Goal: Task Accomplishment & Management: Manage account settings

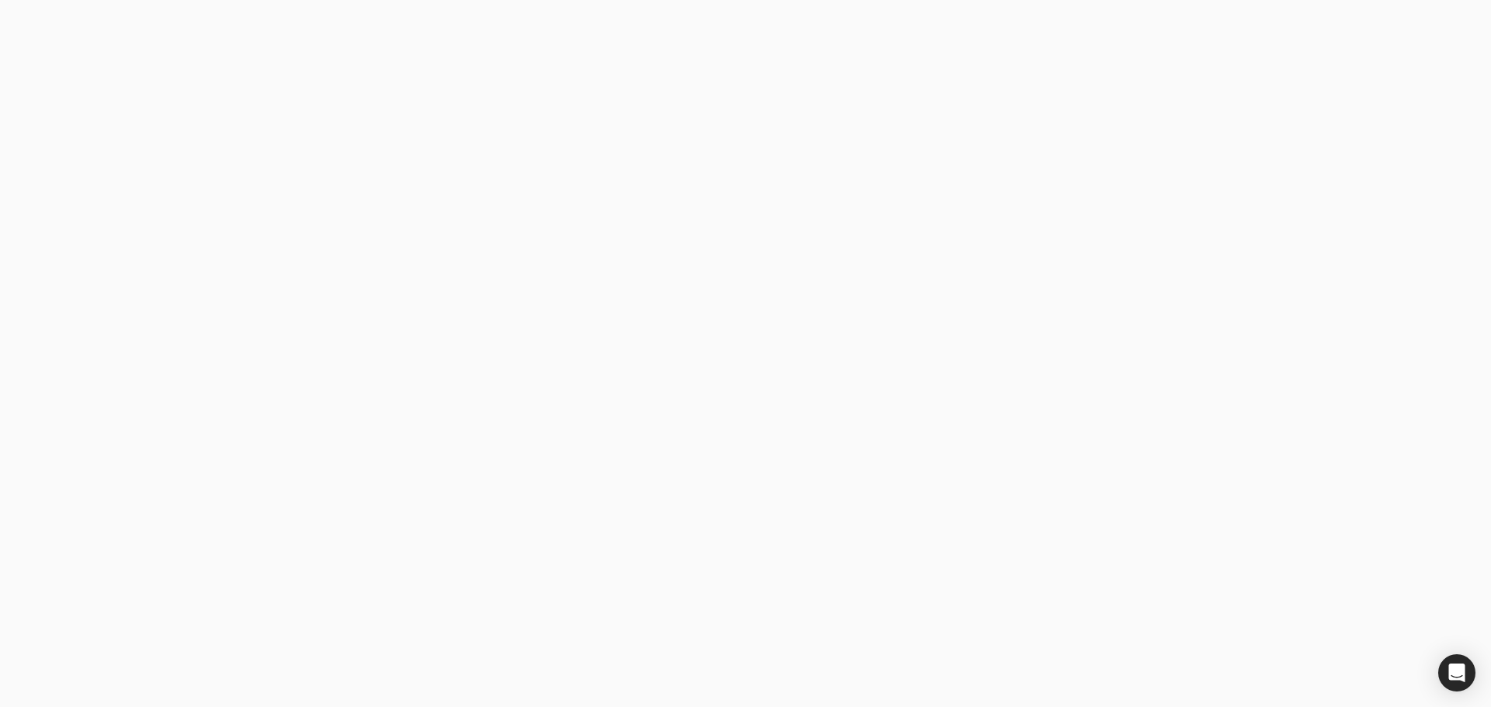
type email "kirsten@pitellhomes.com"
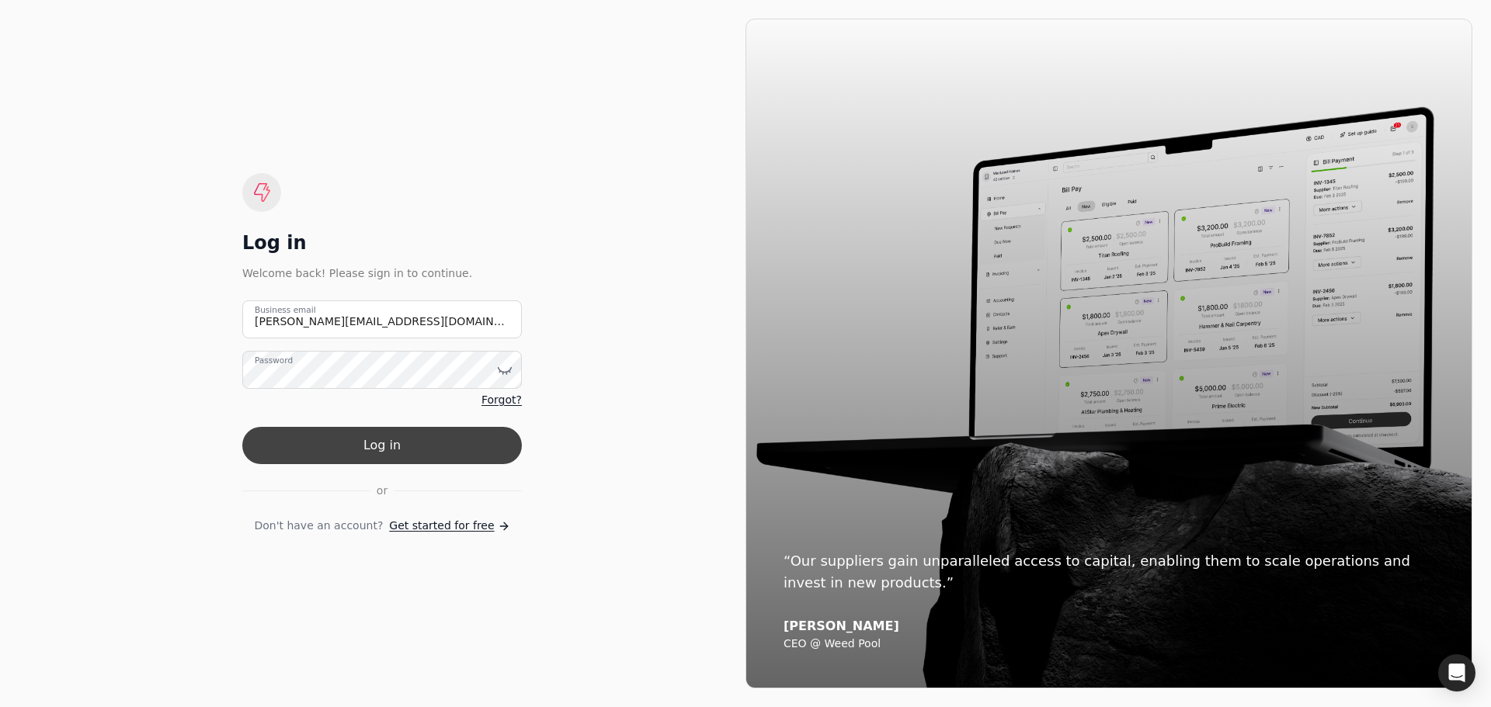
click at [382, 447] on button "Log in" at bounding box center [381, 445] width 279 height 37
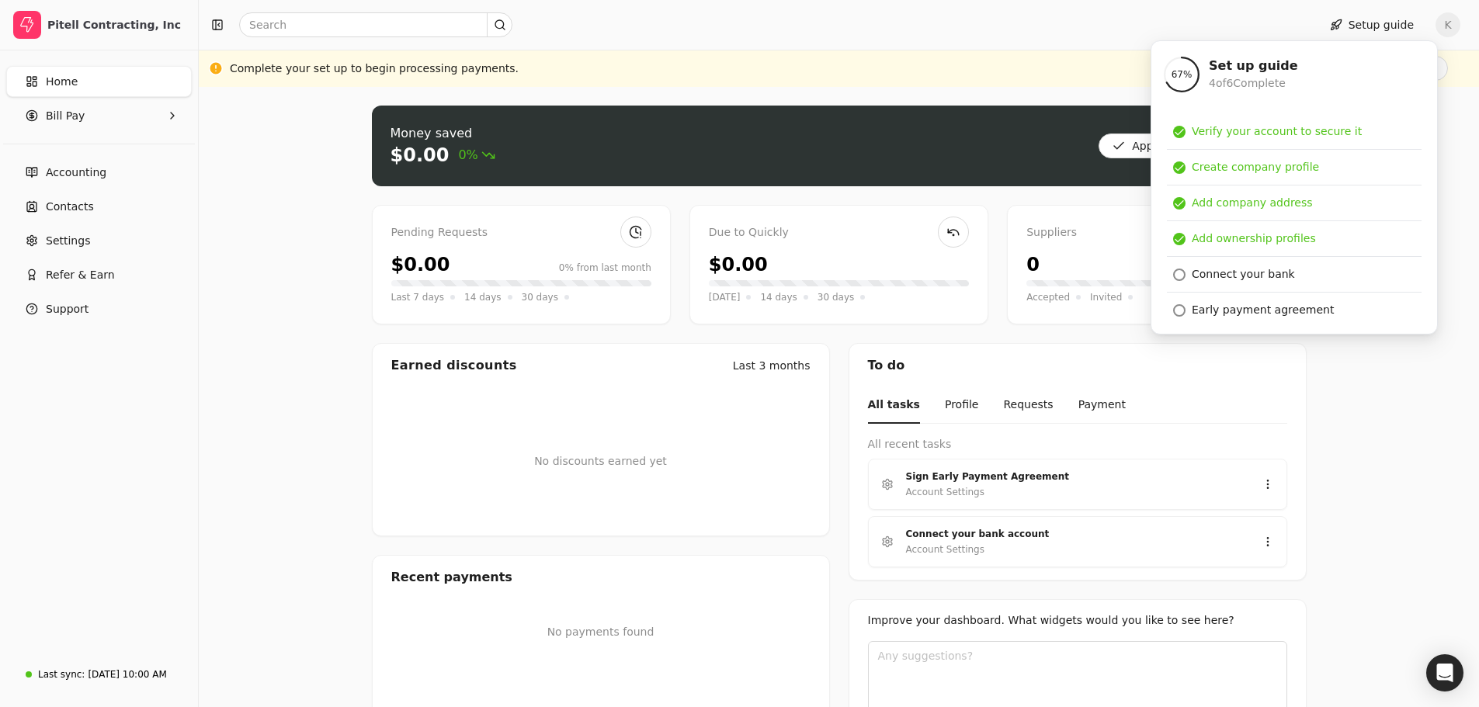
click at [137, 483] on div "Home Bill Pay Accounting Contacts Settings Refer & Earn Support" at bounding box center [99, 352] width 198 height 604
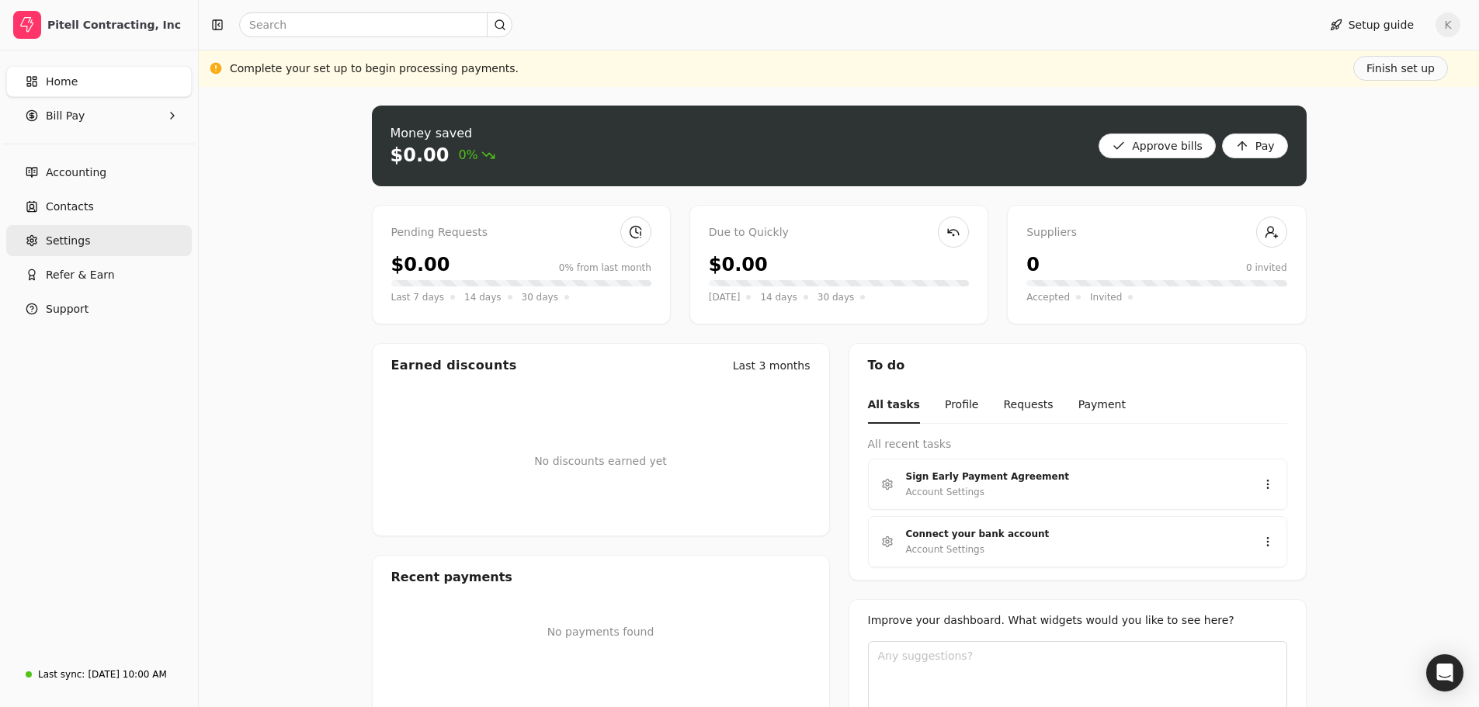
click at [59, 244] on span "Settings" at bounding box center [68, 241] width 44 height 16
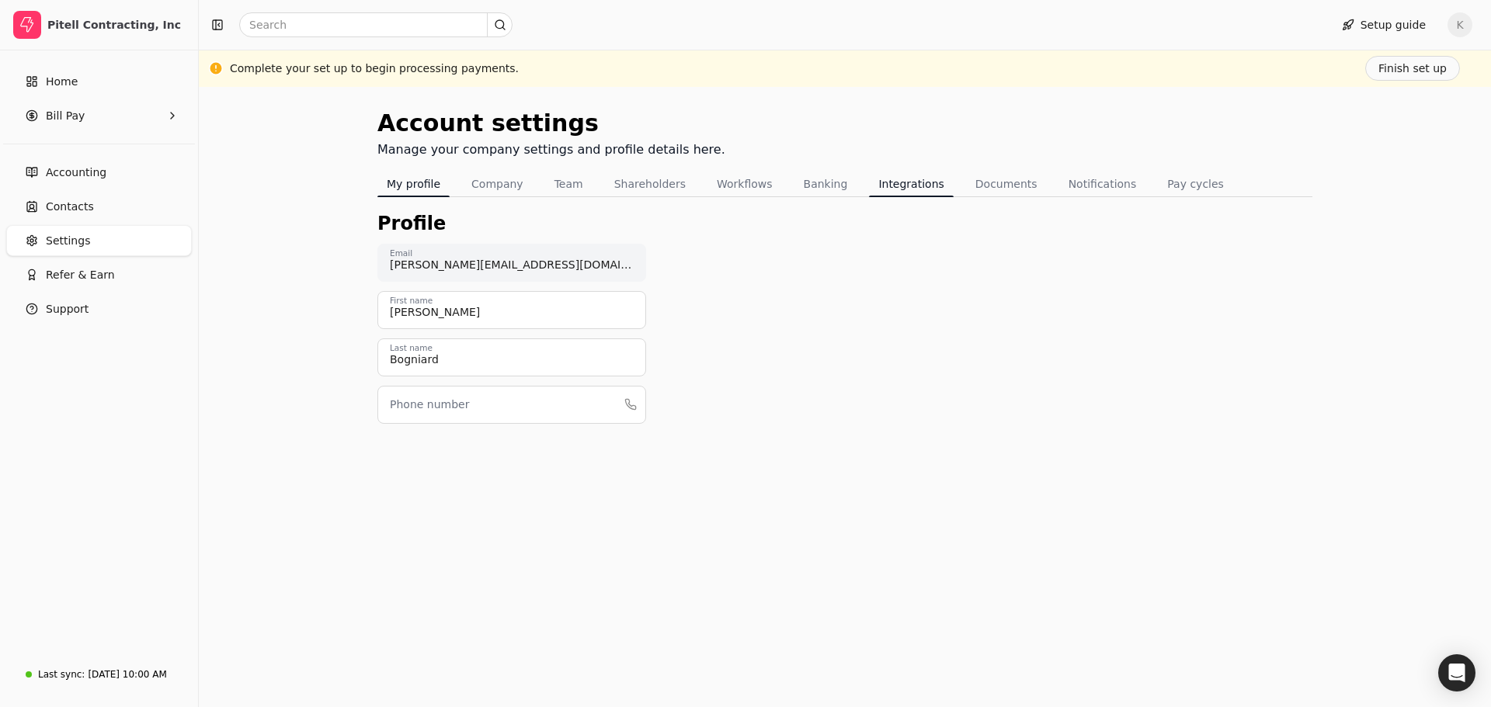
click at [881, 184] on button "Integrations" at bounding box center [911, 184] width 84 height 25
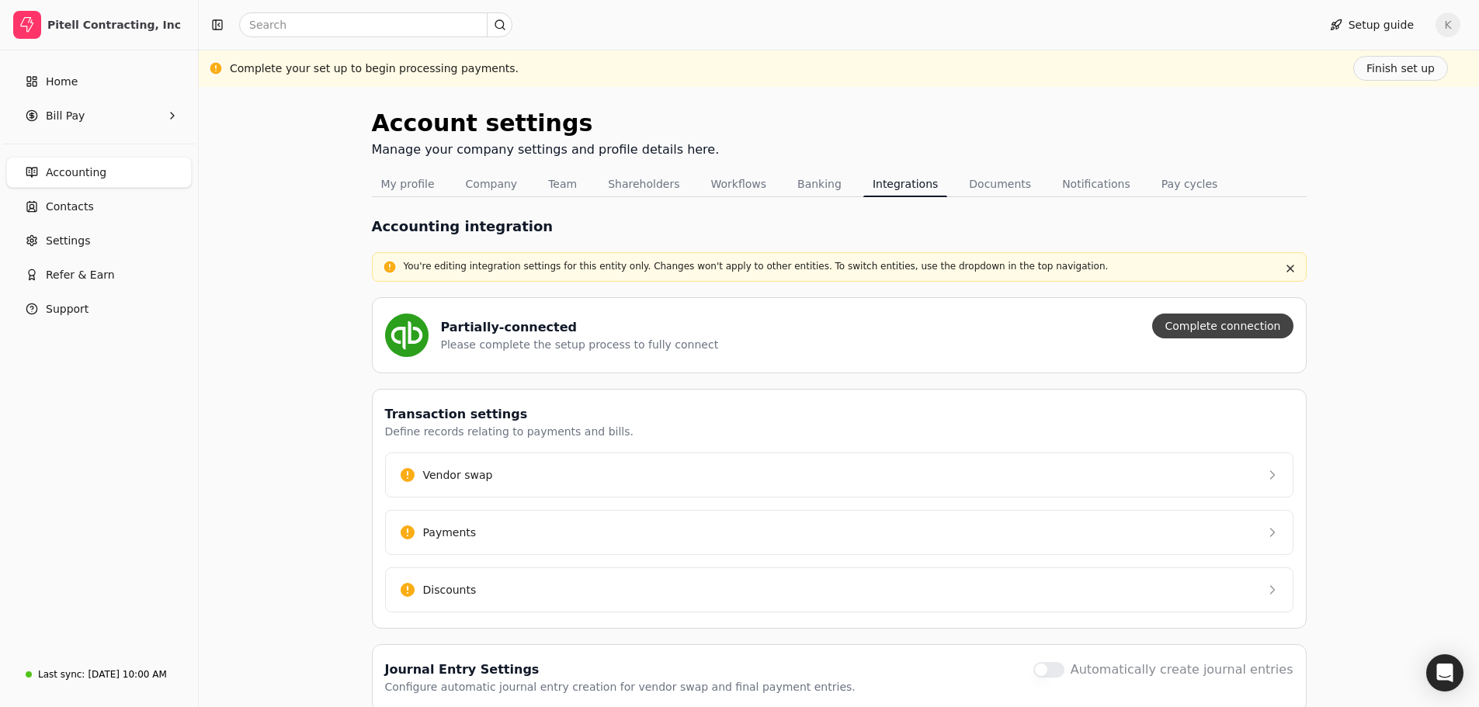
click at [1243, 324] on button "Complete connection" at bounding box center [1222, 326] width 141 height 25
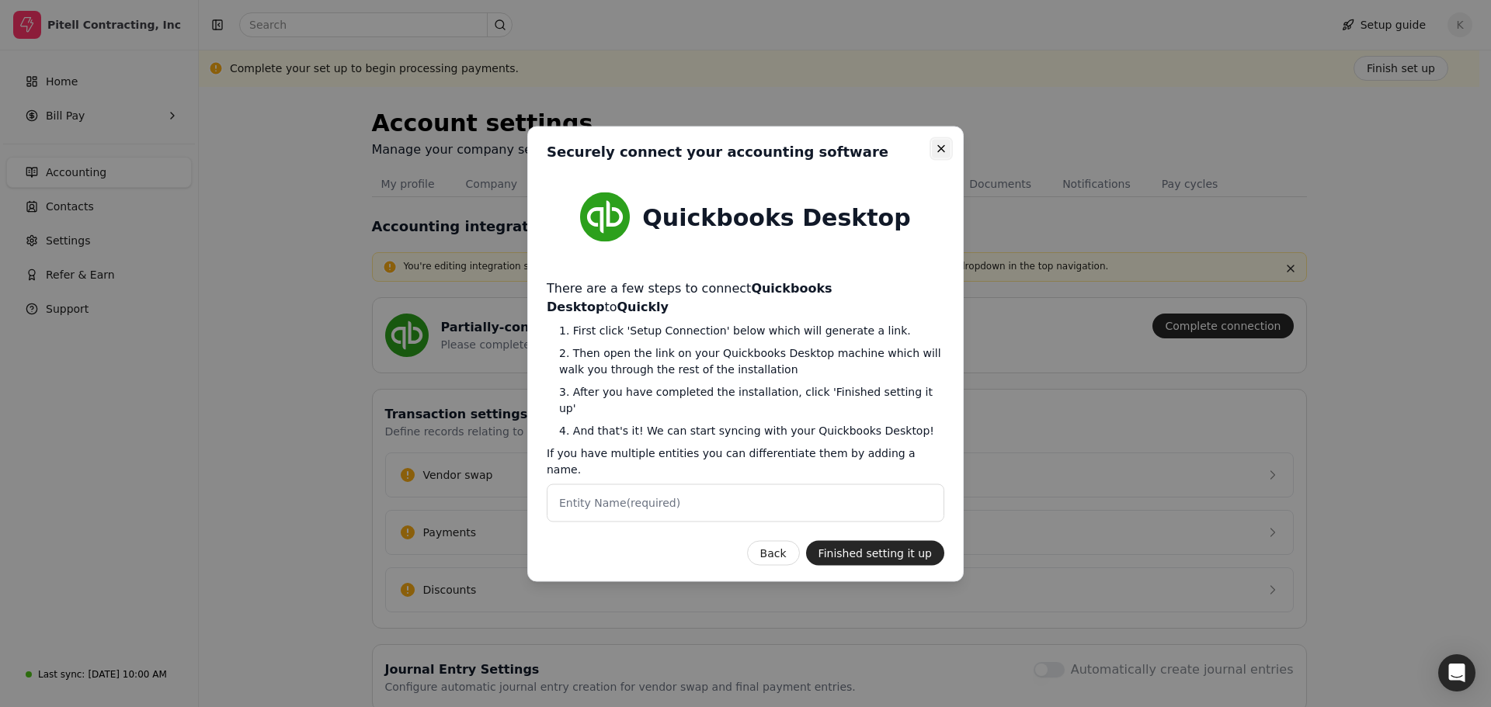
click at [939, 154] on icon "button" at bounding box center [941, 148] width 12 height 12
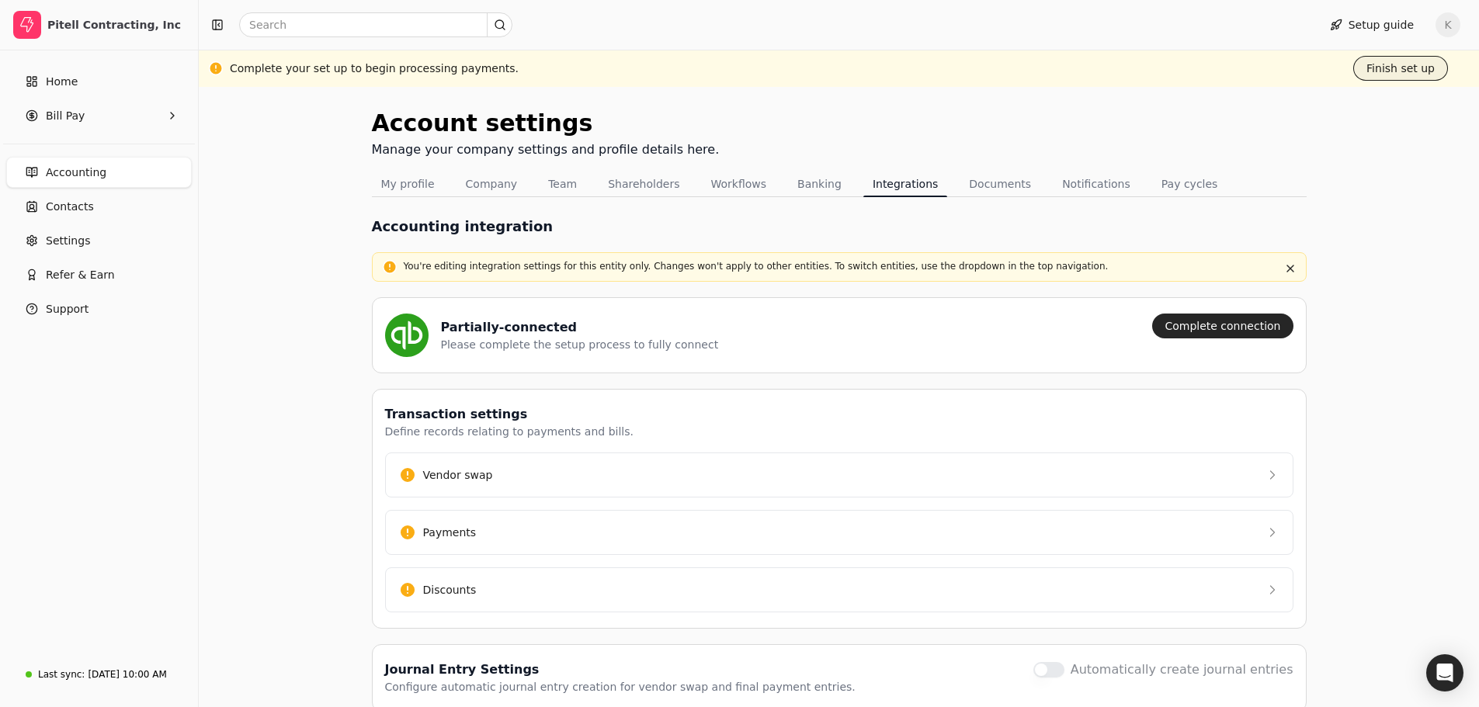
drag, startPoint x: 1383, startPoint y: 60, endPoint x: 1445, endPoint y: 54, distance: 61.6
click at [1412, 75] on button "Finish set up" at bounding box center [1400, 68] width 95 height 25
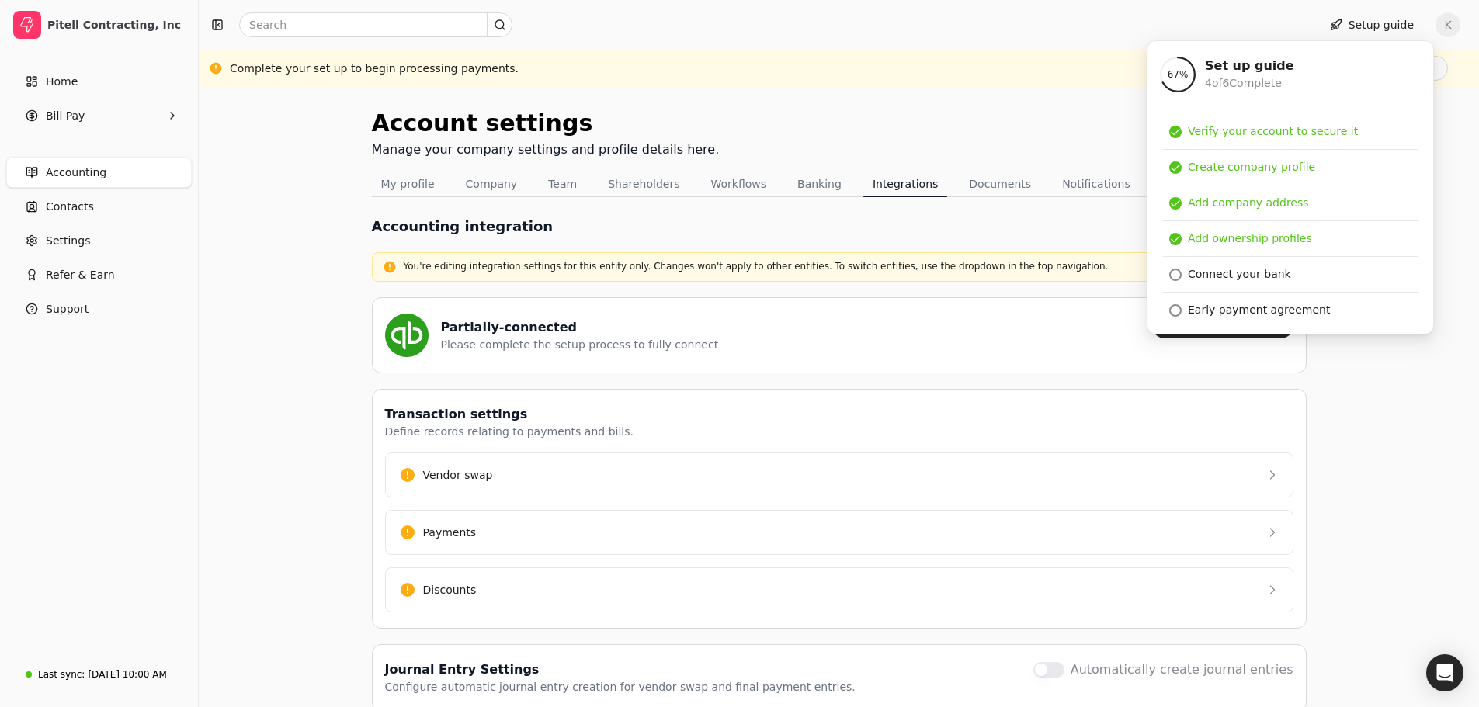
click at [293, 330] on div "Account settings Manage your company settings and profile details here. My prof…" at bounding box center [839, 432] width 1280 height 690
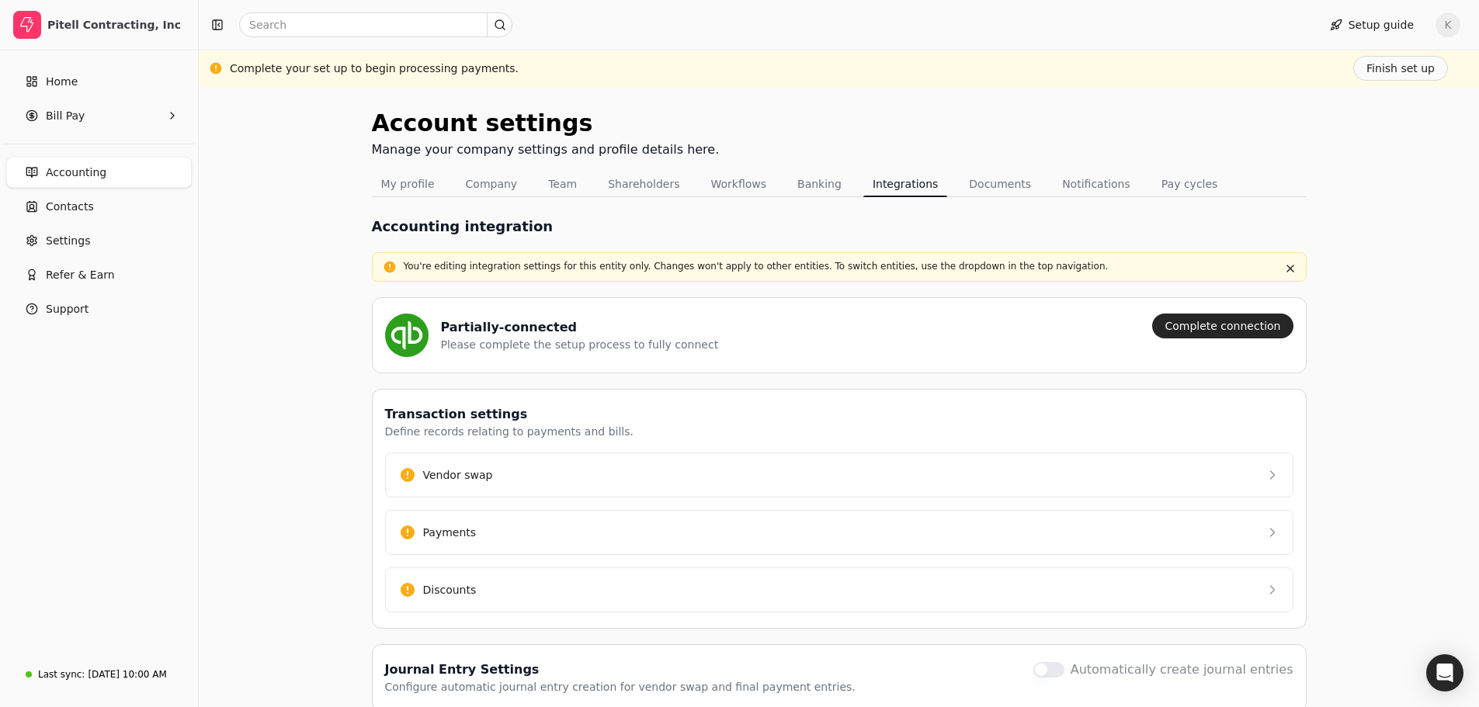
drag, startPoint x: 280, startPoint y: 385, endPoint x: 278, endPoint y: 372, distance: 13.4
click at [280, 385] on div "Account settings Manage your company settings and profile details here. My prof…" at bounding box center [839, 432] width 1280 height 690
click at [44, 237] on link "Settings" at bounding box center [99, 240] width 186 height 31
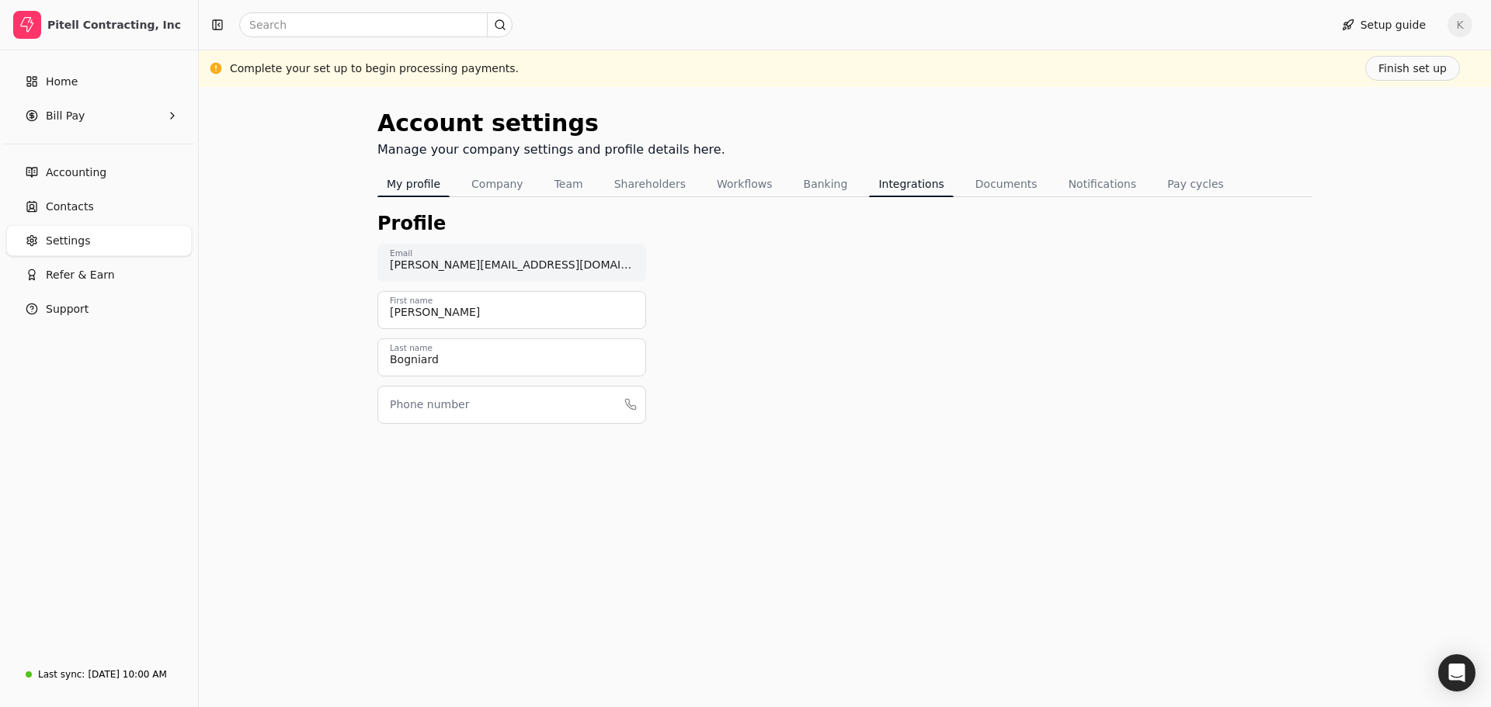
click at [888, 175] on button "Integrations" at bounding box center [911, 184] width 84 height 25
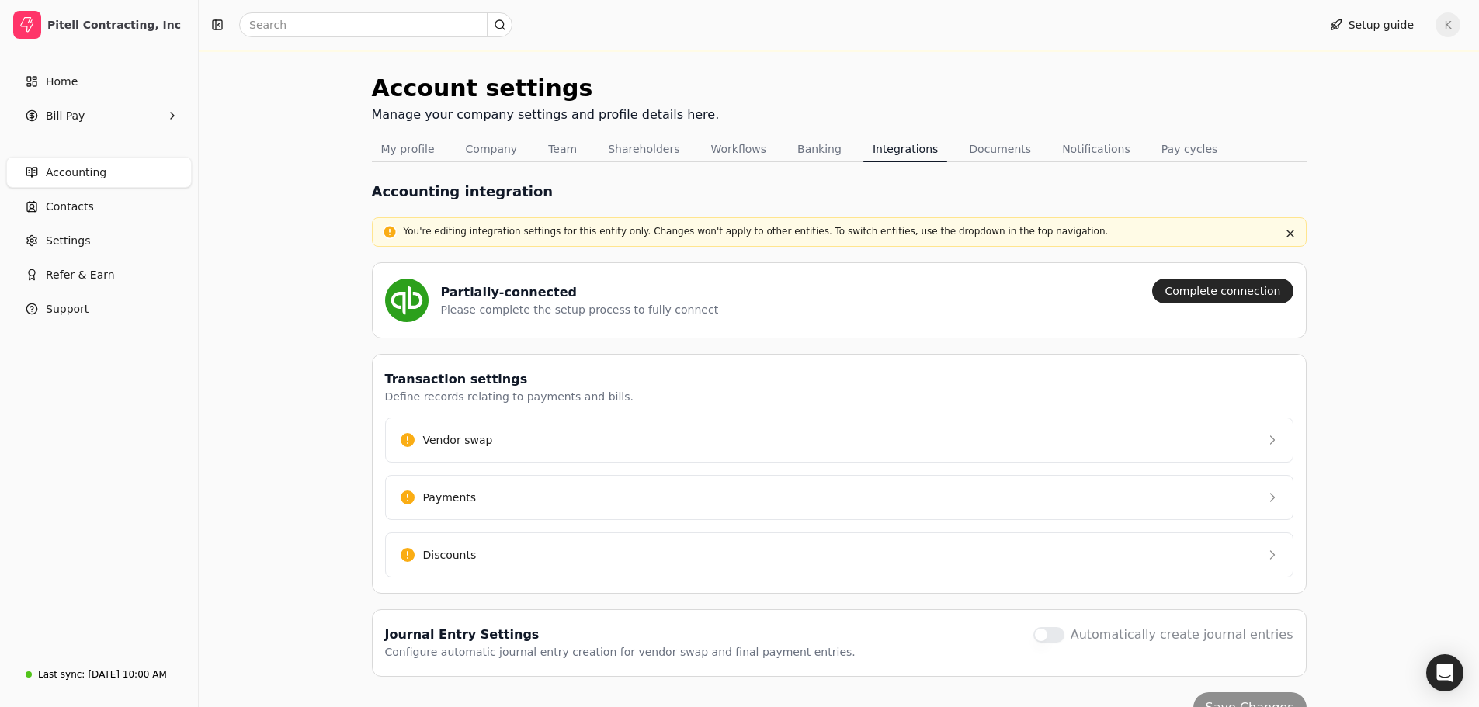
scroll to position [70, 0]
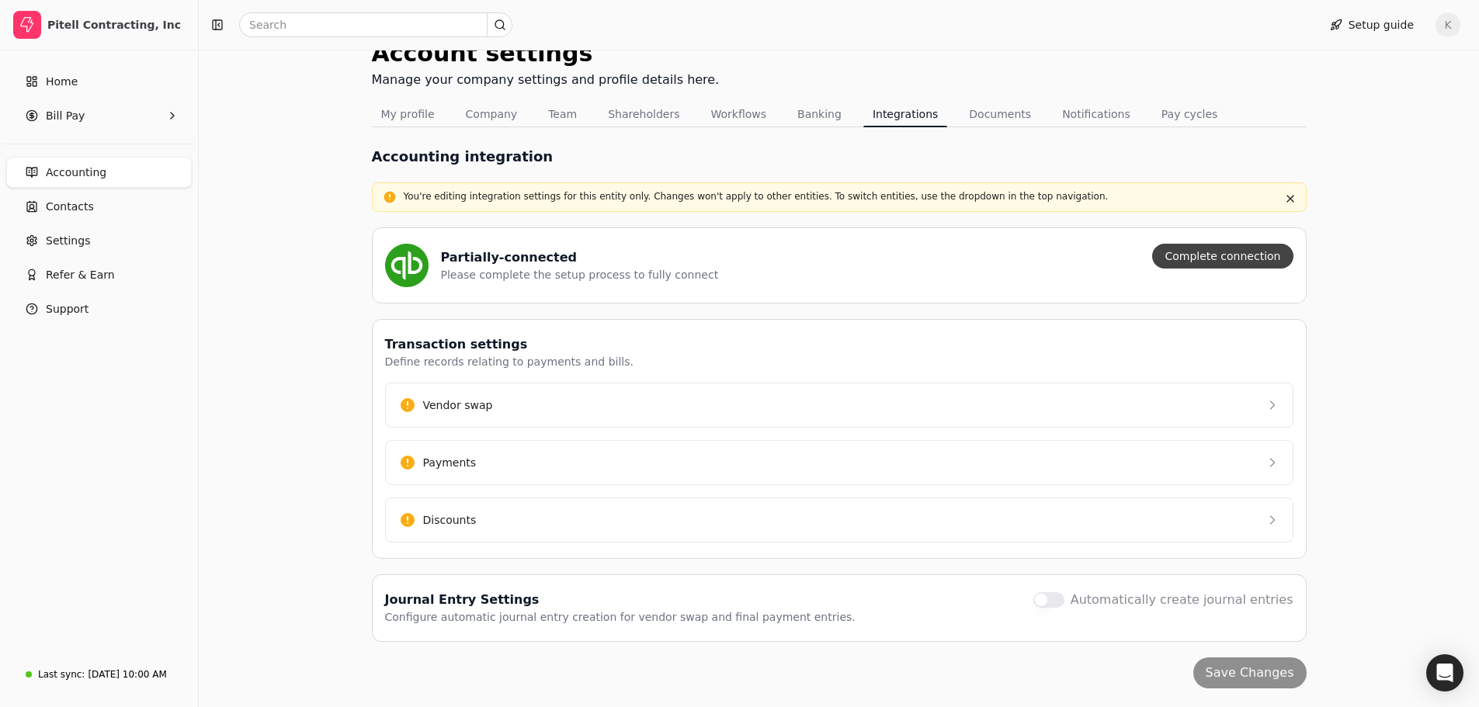
click at [1235, 254] on button "Complete connection" at bounding box center [1222, 256] width 141 height 25
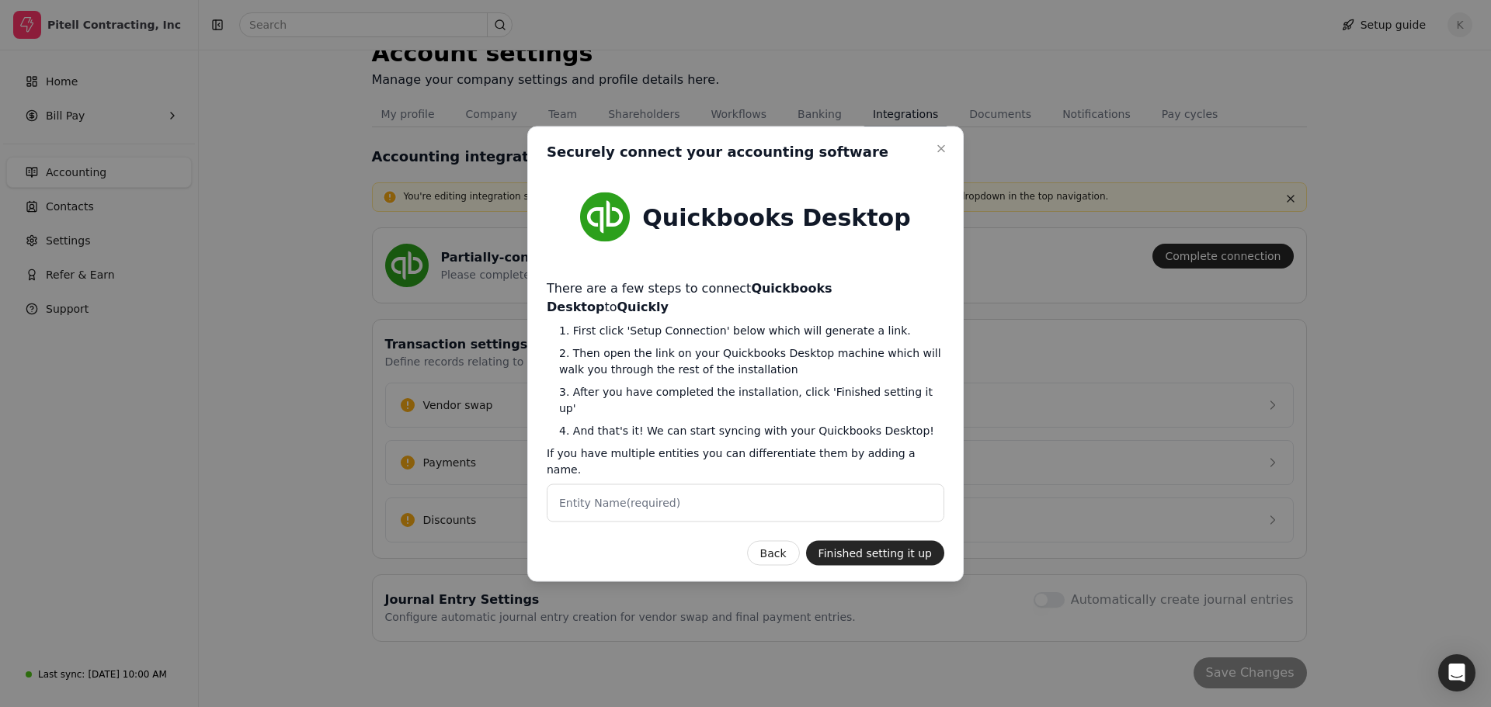
click at [641, 338] on span "1. First click 'Setup Connection' below which will generate a link." at bounding box center [751, 330] width 385 height 16
click at [778, 540] on button "Back" at bounding box center [773, 552] width 53 height 25
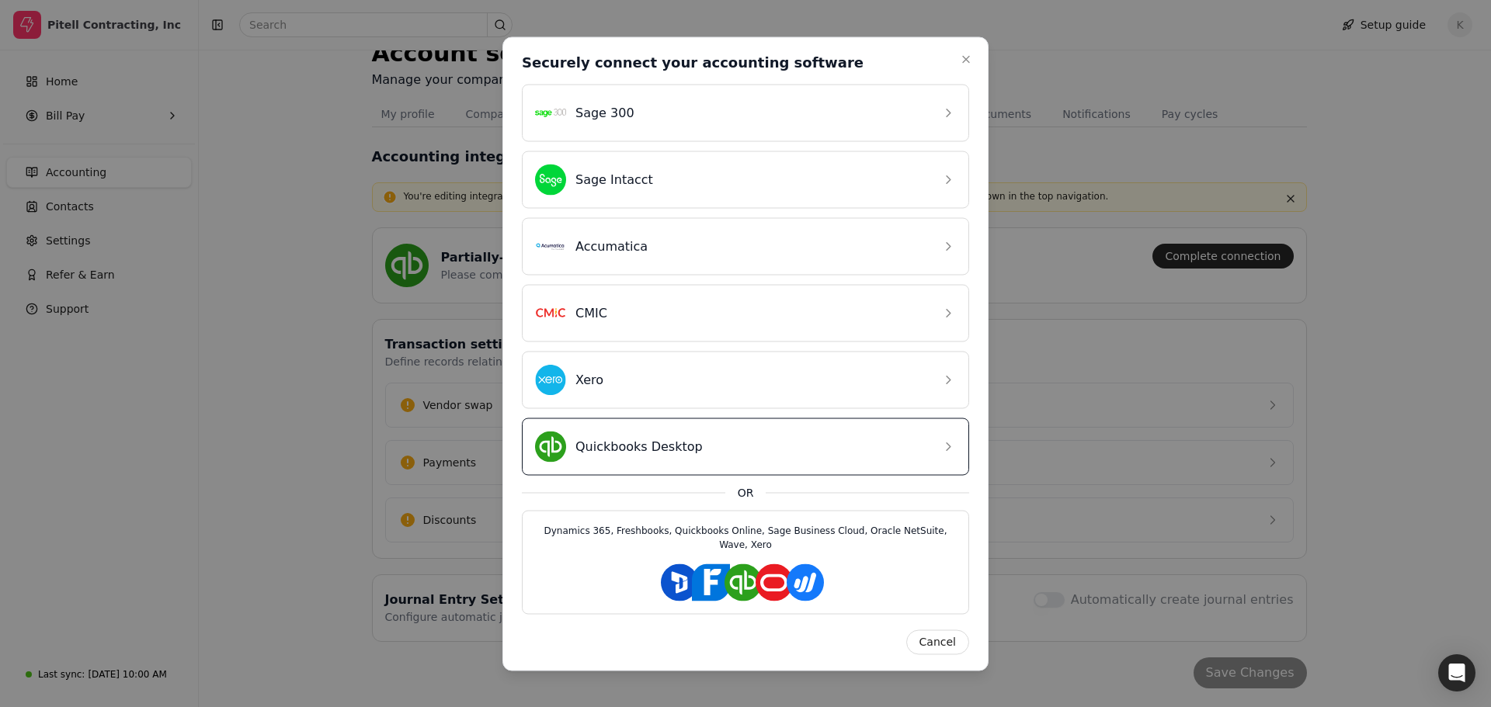
click at [578, 462] on div "Quickbooks Desktop" at bounding box center [733, 446] width 397 height 31
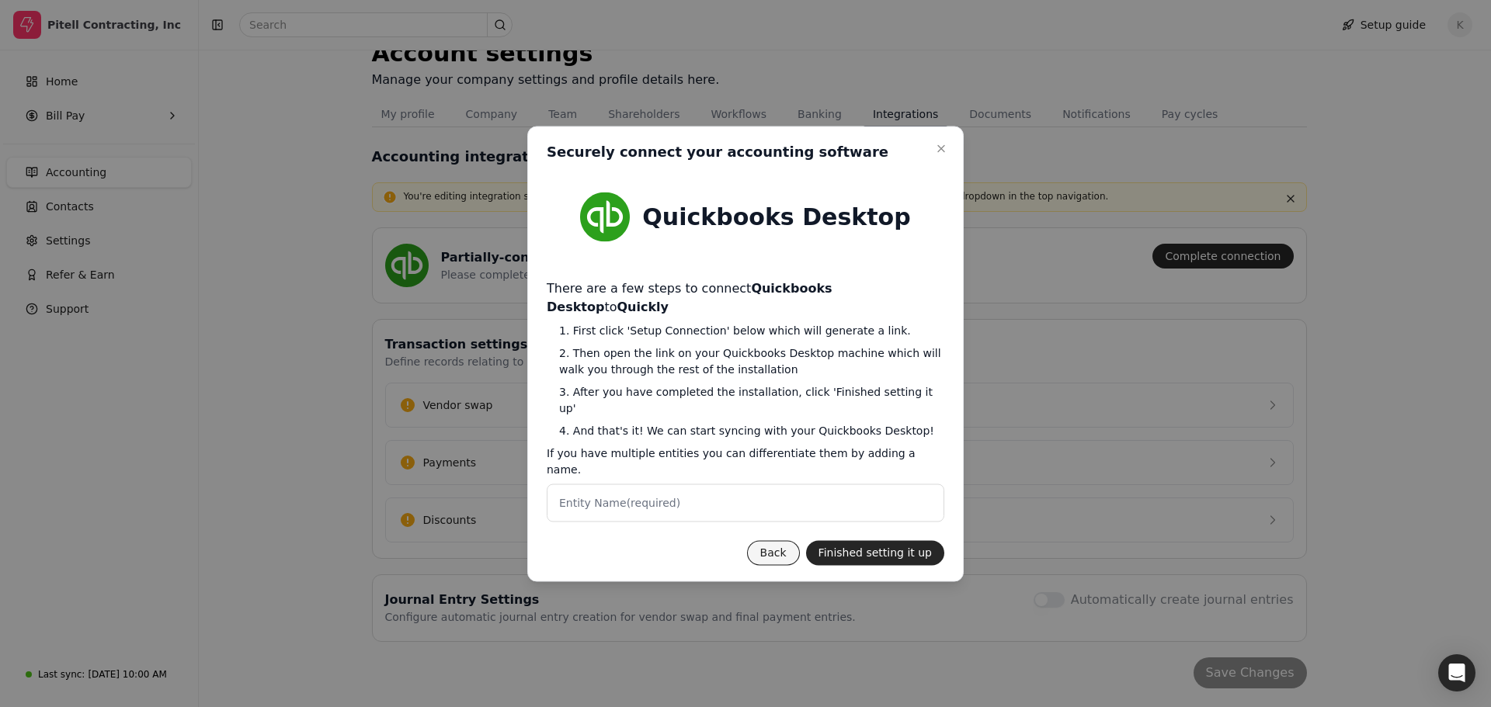
click at [789, 540] on button "Back" at bounding box center [773, 552] width 53 height 25
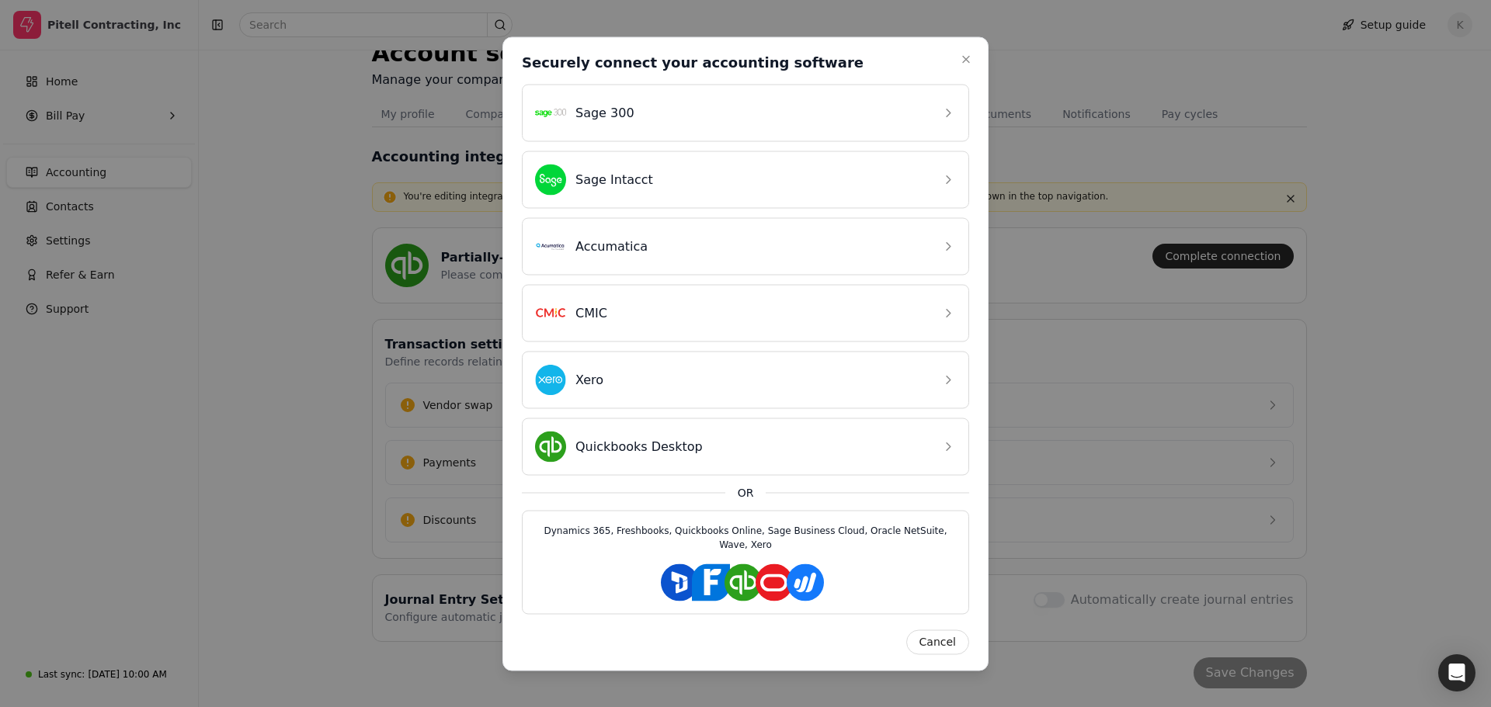
click at [946, 630] on button "Cancel" at bounding box center [937, 642] width 63 height 25
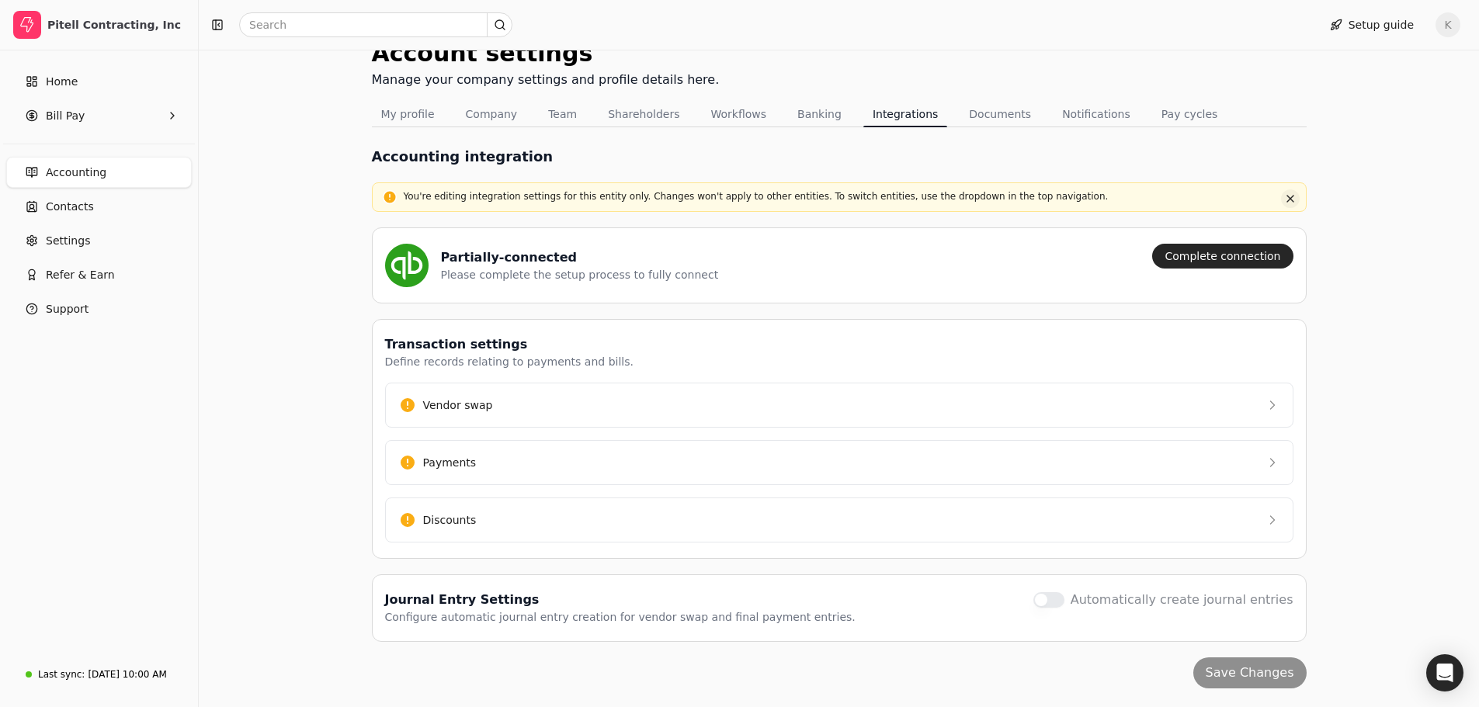
click at [1293, 200] on button "button" at bounding box center [1290, 198] width 19 height 19
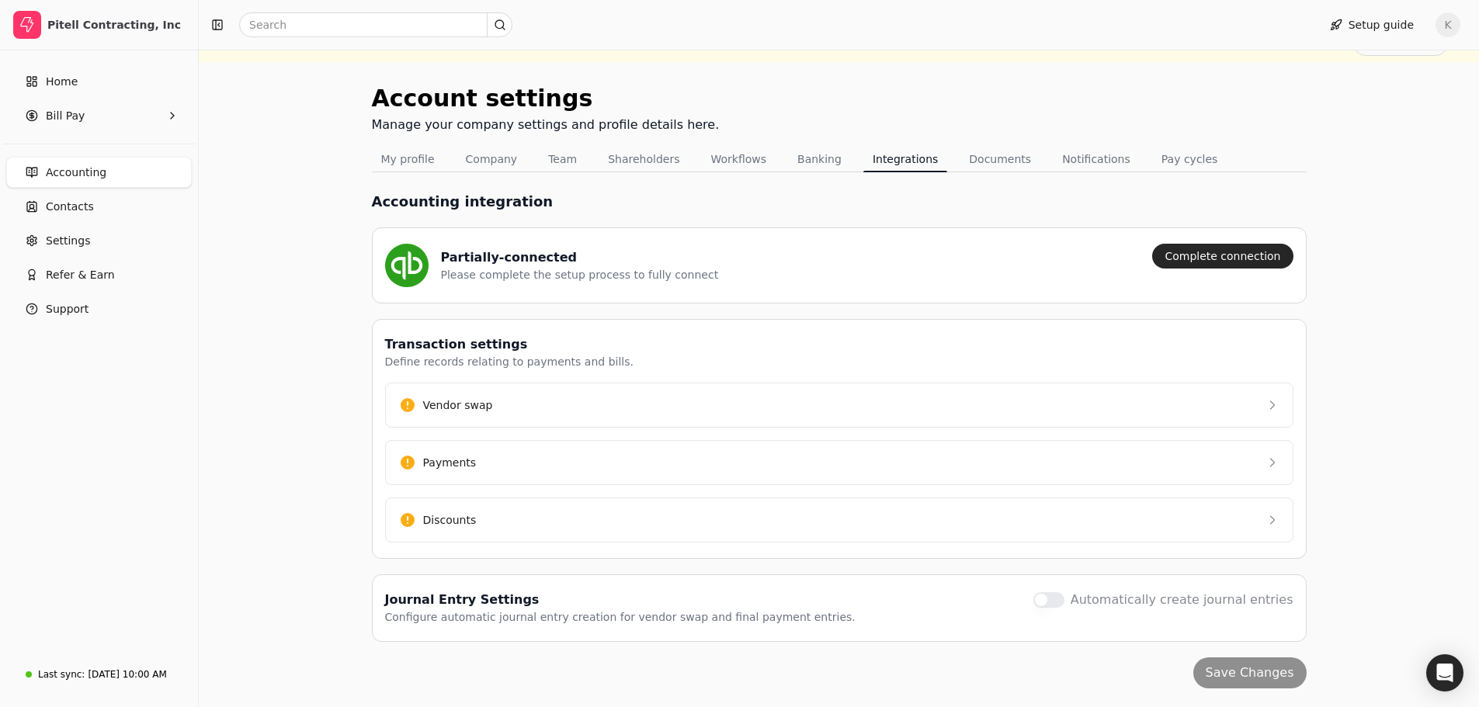
scroll to position [25, 0]
click at [869, 167] on button "Integrations" at bounding box center [905, 159] width 84 height 25
click at [1188, 264] on button "Complete connection" at bounding box center [1222, 256] width 141 height 25
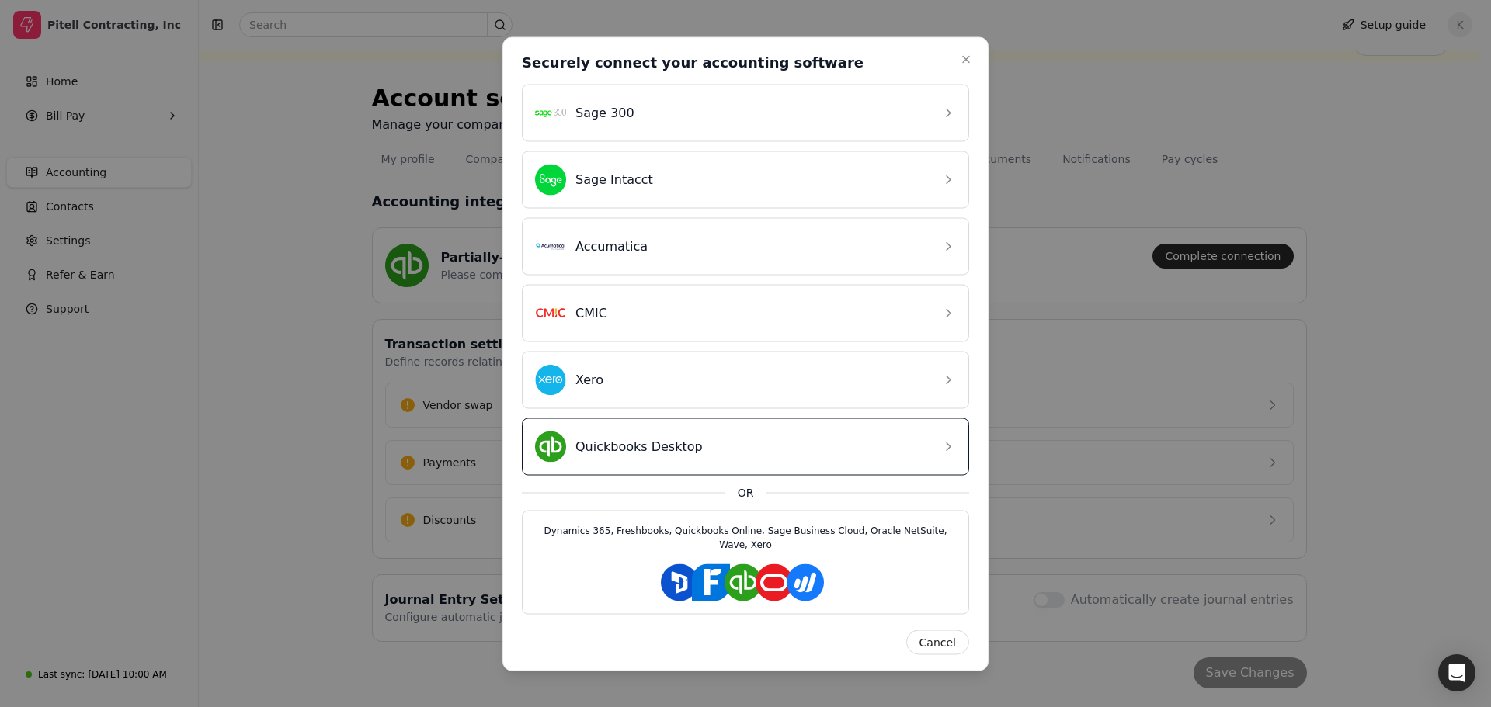
click at [651, 462] on div "Quickbooks Desktop" at bounding box center [733, 446] width 397 height 31
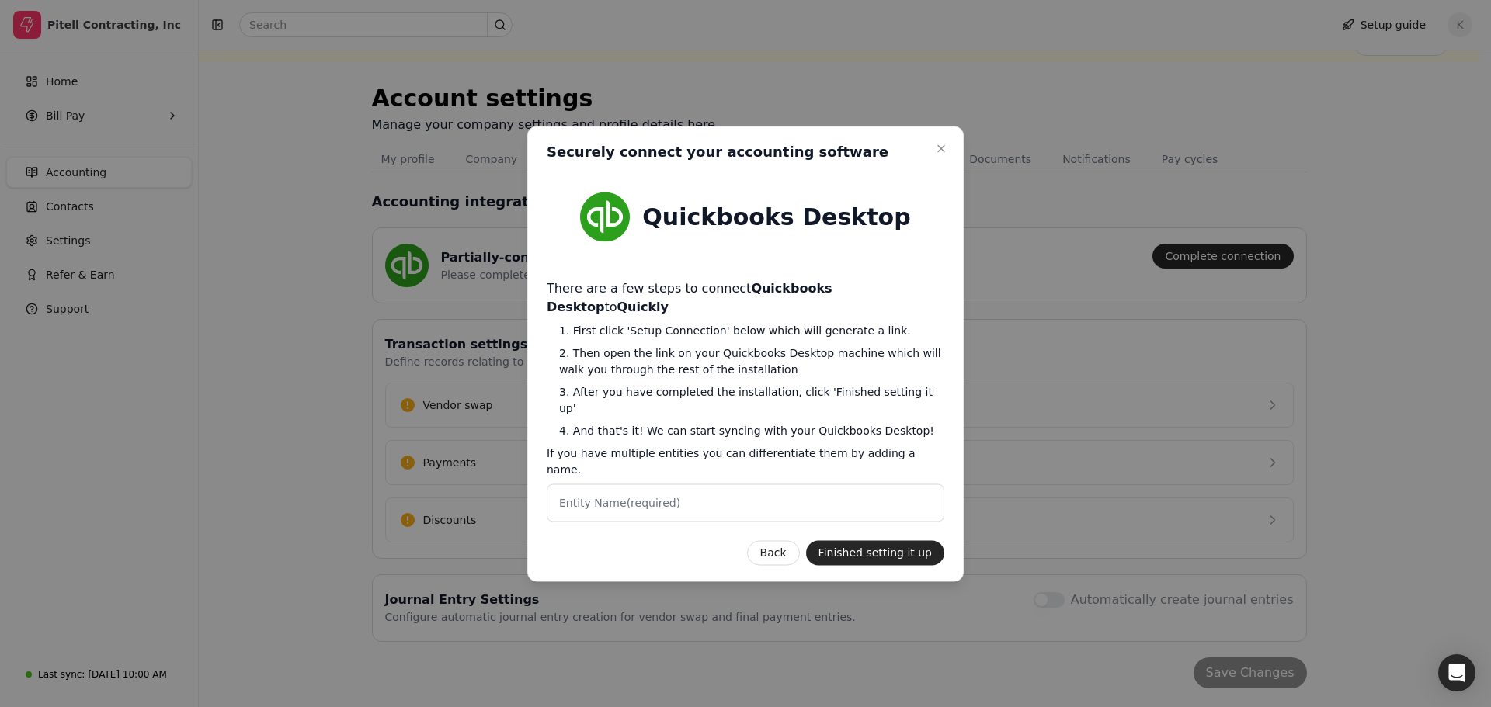
click at [678, 281] on div "Quickbooks Desktop There are a few steps to connect Quickbooks Desktop to Quick…" at bounding box center [745, 369] width 397 height 392
click at [783, 540] on button "Back" at bounding box center [773, 552] width 53 height 25
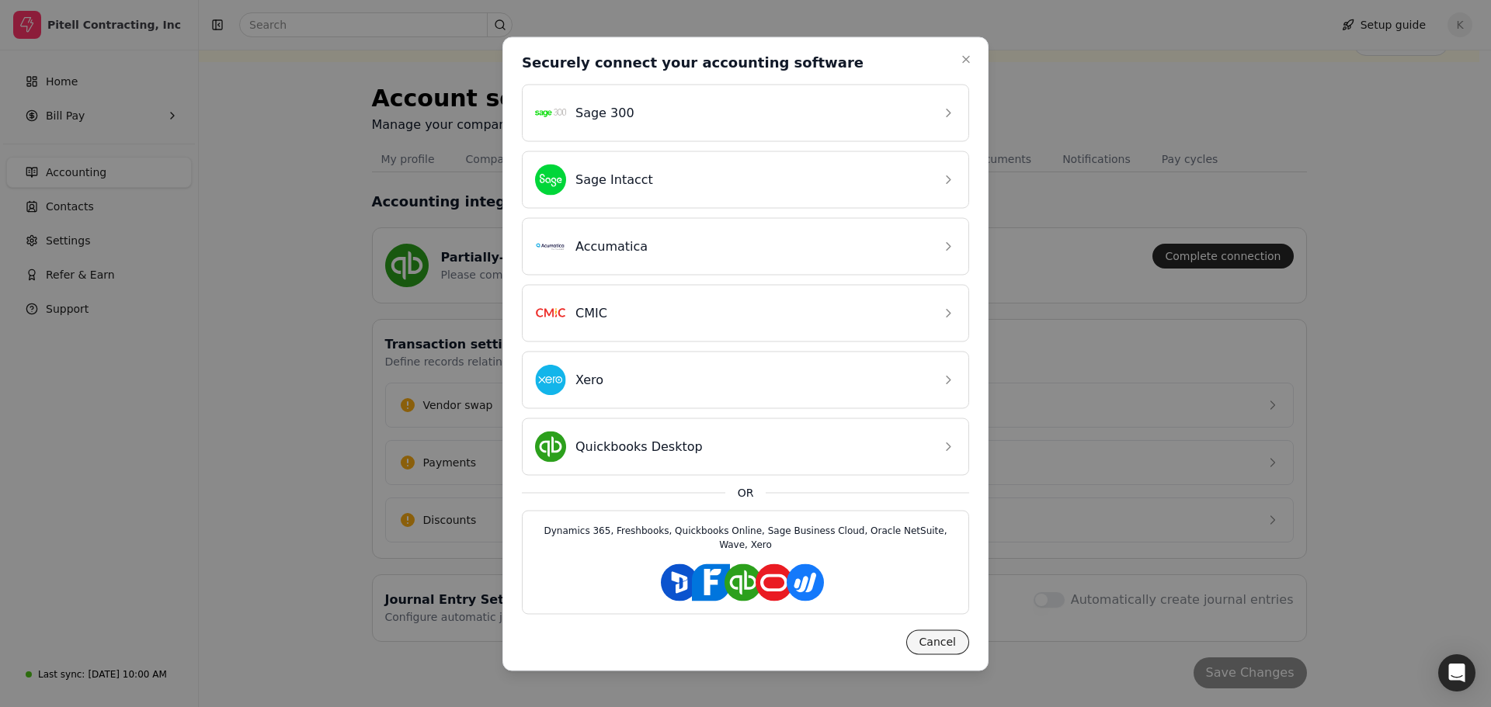
click at [949, 637] on button "Cancel" at bounding box center [937, 642] width 63 height 25
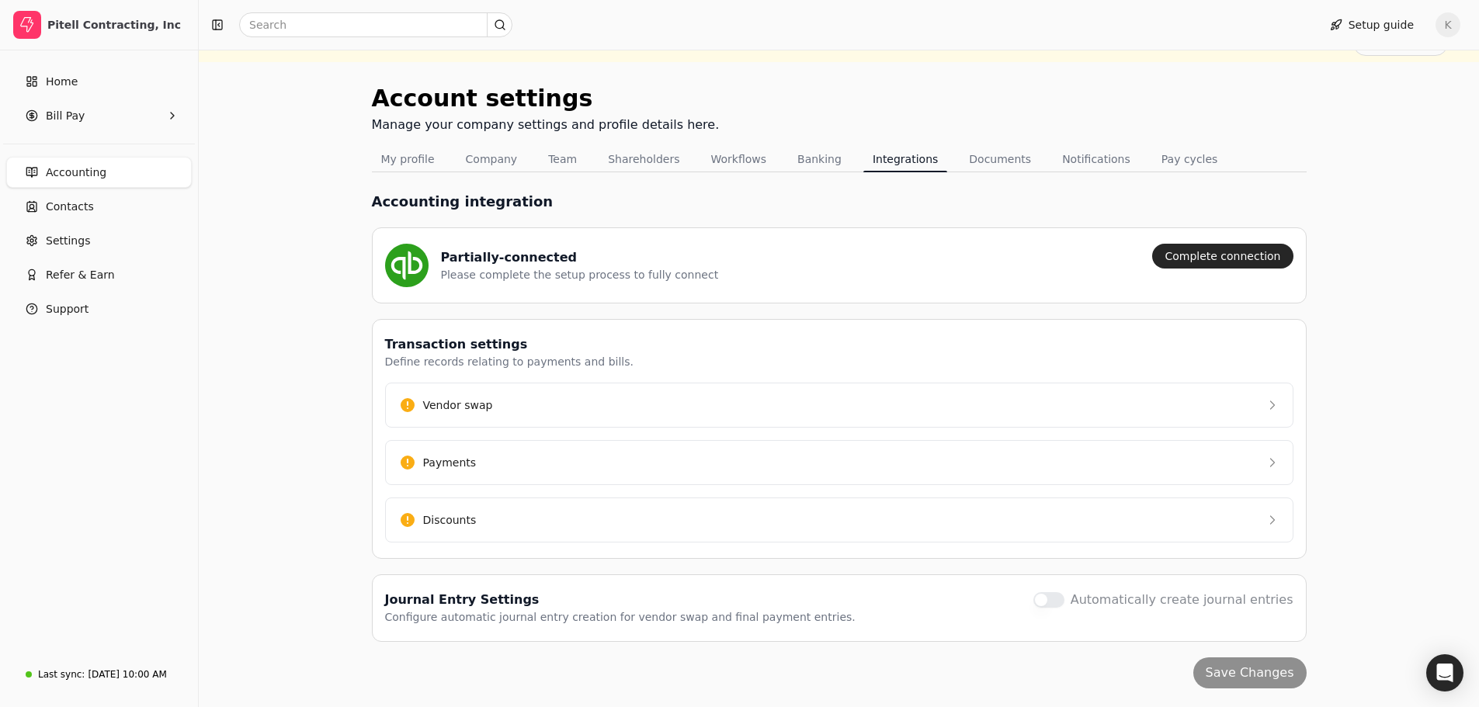
click at [297, 405] on div "Account settings Manage your company settings and profile details here. My prof…" at bounding box center [839, 384] width 1280 height 645
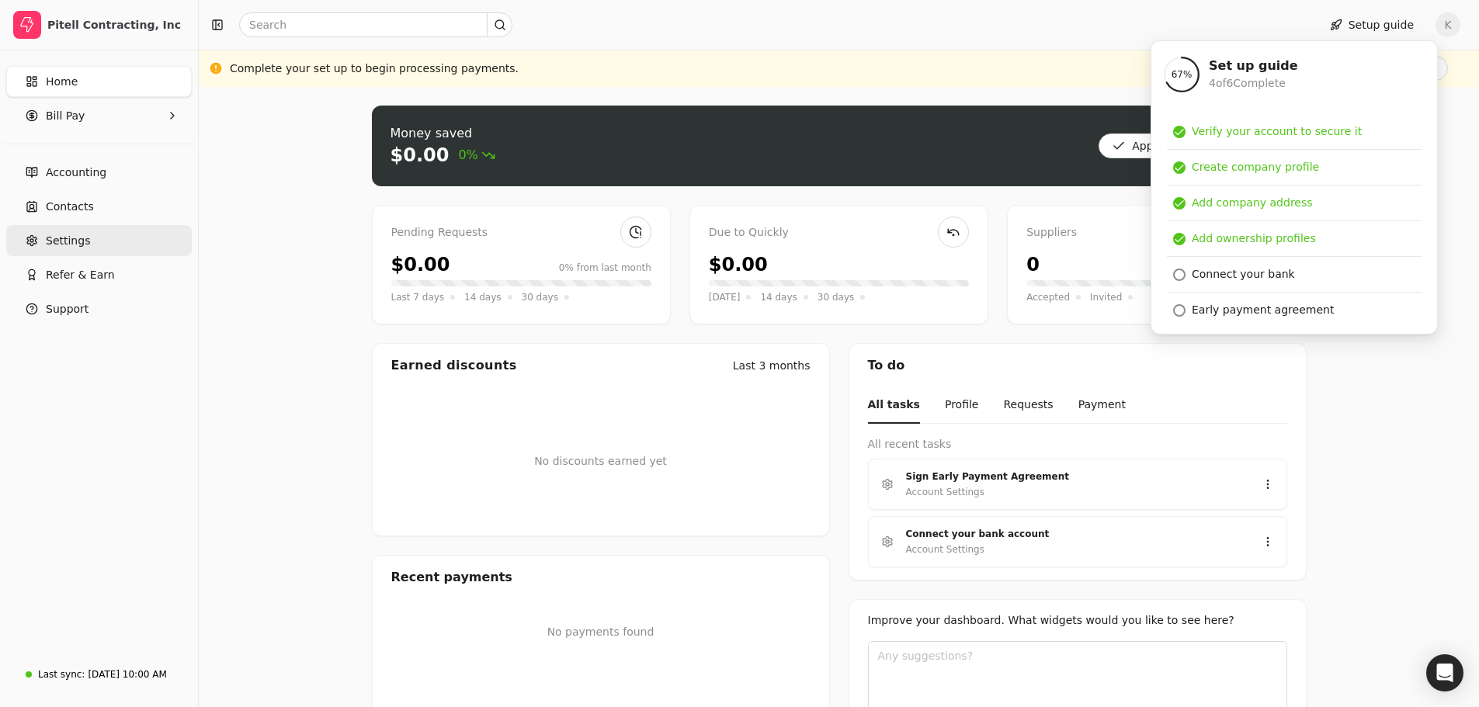
click at [71, 245] on span "Settings" at bounding box center [68, 241] width 44 height 16
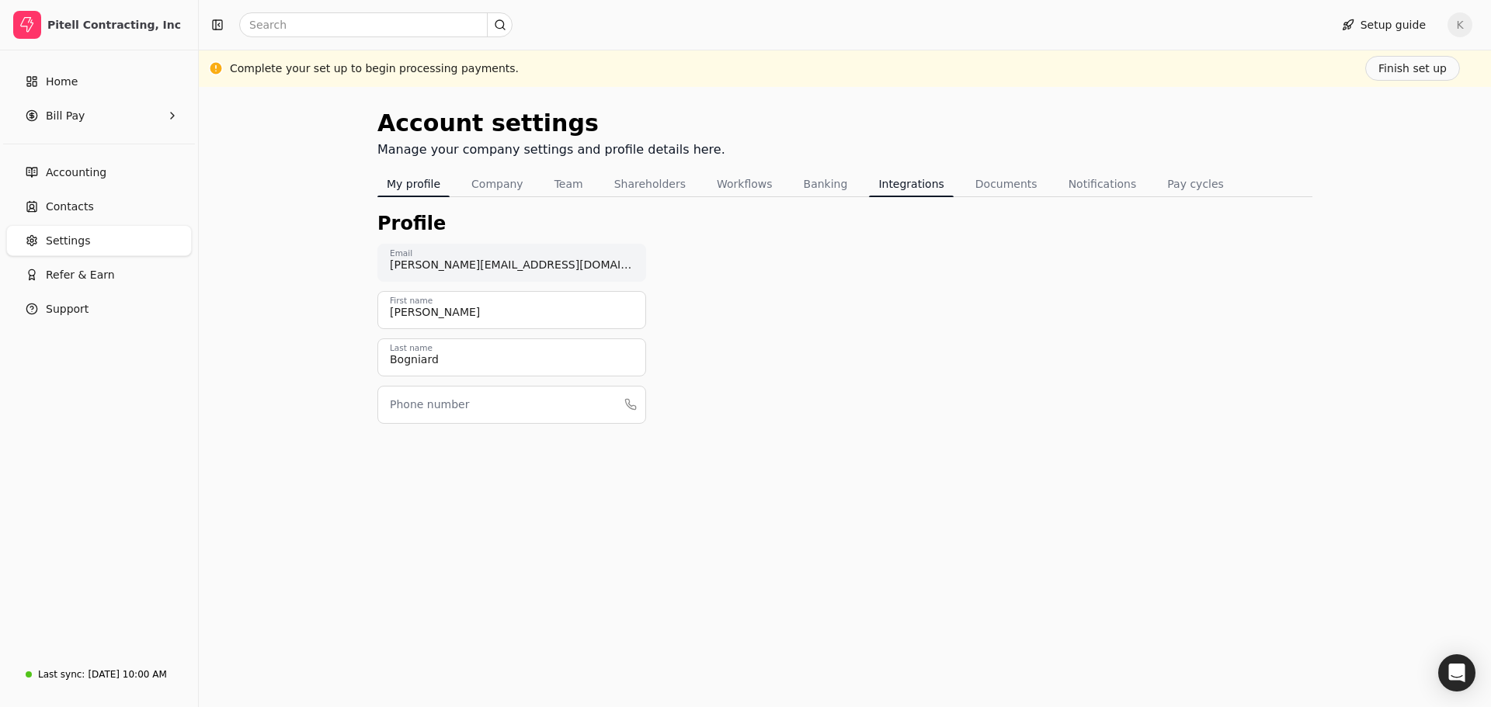
click at [884, 187] on button "Integrations" at bounding box center [911, 184] width 84 height 25
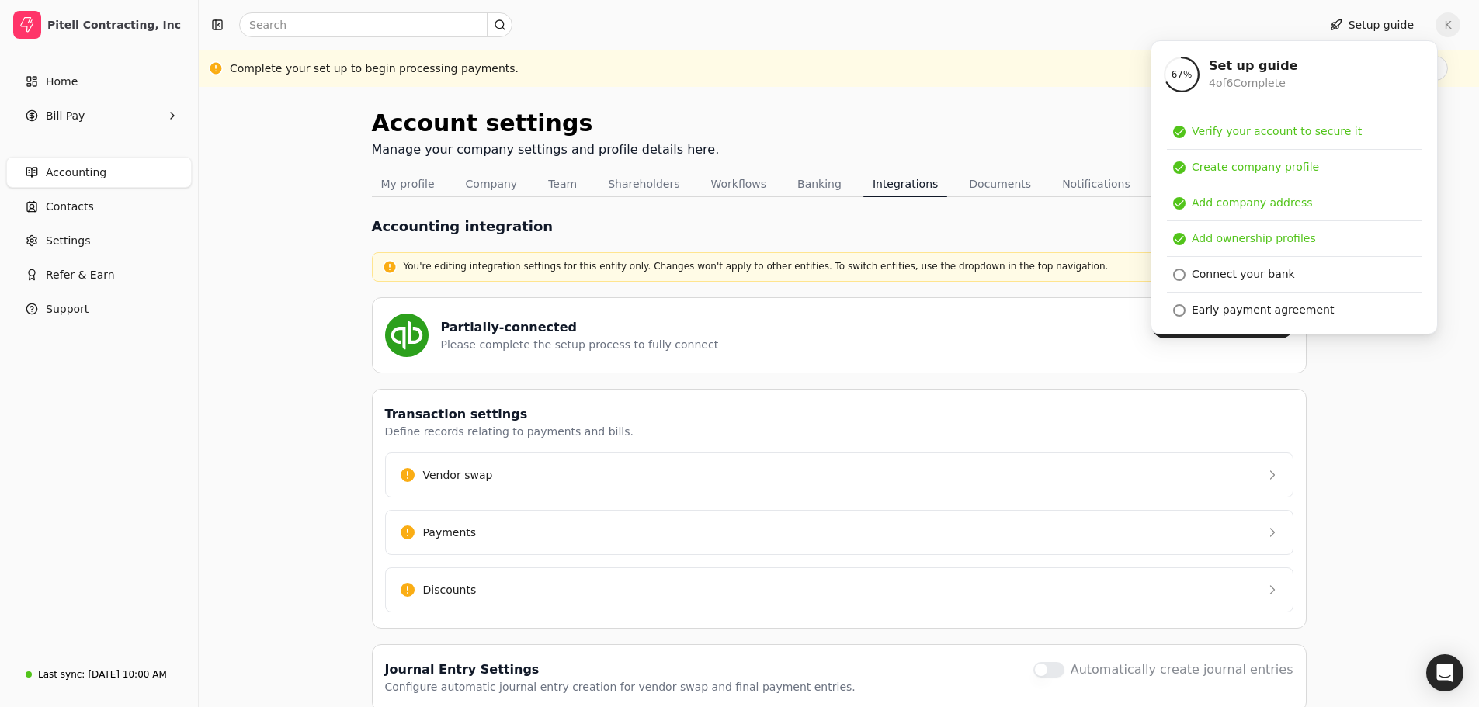
click at [1397, 432] on div "Account settings Manage your company settings and profile details here. My prof…" at bounding box center [839, 432] width 1280 height 690
